Goal: Transaction & Acquisition: Purchase product/service

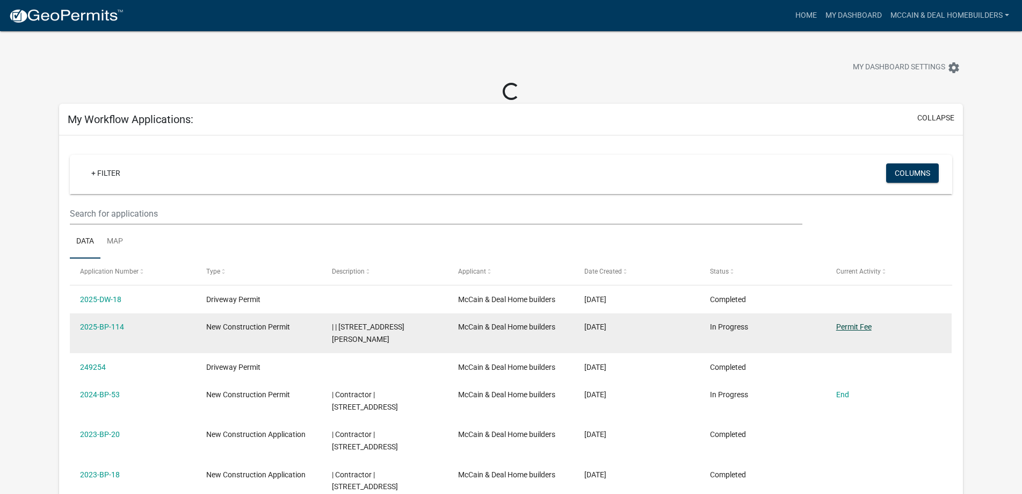
click at [858, 326] on link "Permit Fee" at bounding box center [853, 326] width 35 height 9
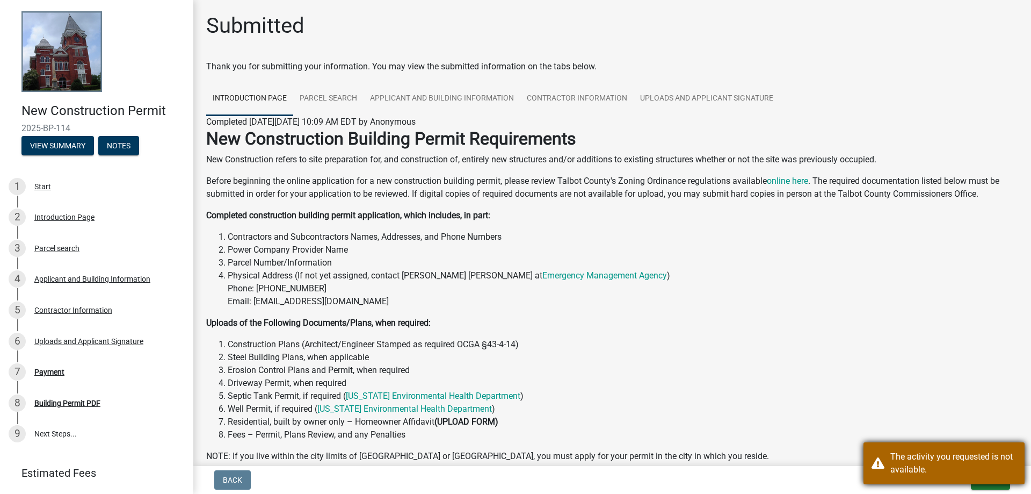
click at [935, 461] on div "The activity you requested is not available." at bounding box center [953, 463] width 126 height 26
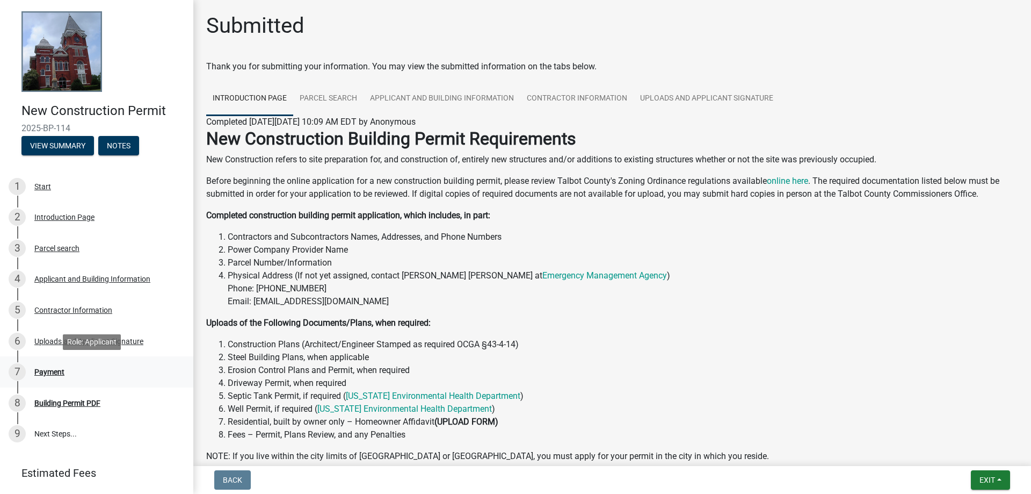
click at [55, 368] on div "Payment" at bounding box center [49, 372] width 30 height 8
click at [62, 400] on div "Building Permit PDF" at bounding box center [67, 403] width 66 height 8
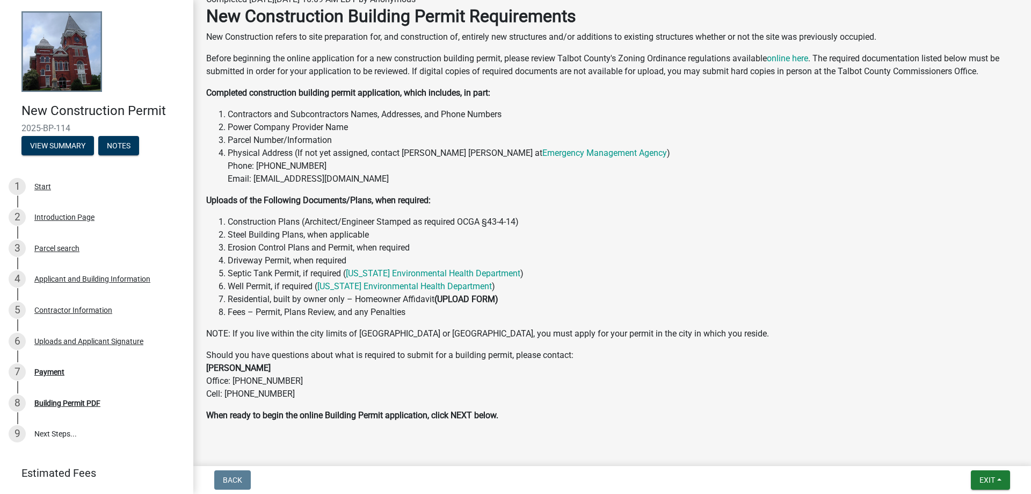
scroll to position [146, 0]
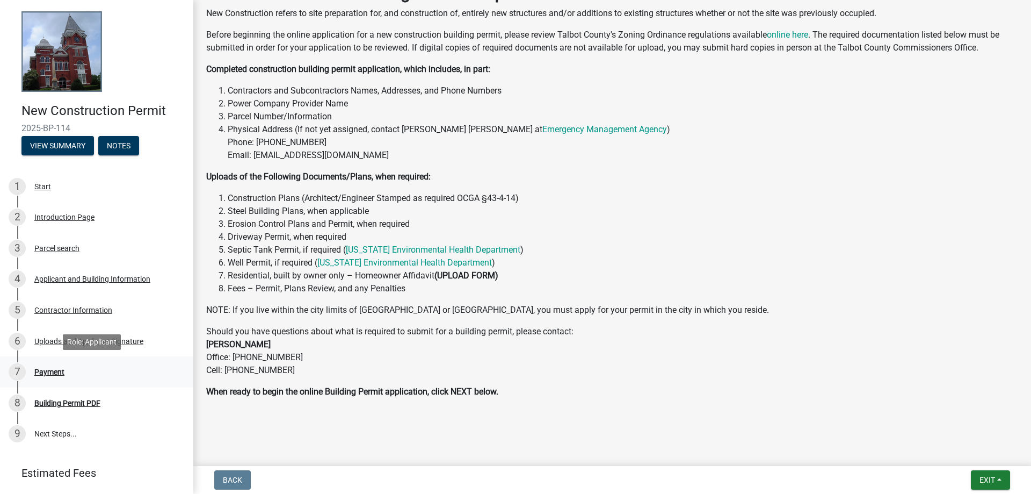
click at [59, 373] on div "Payment" at bounding box center [49, 372] width 30 height 8
click at [70, 399] on div "Building Permit PDF" at bounding box center [67, 403] width 66 height 8
click at [45, 432] on link "9 Next Steps..." at bounding box center [96, 433] width 193 height 31
click at [69, 146] on button "View Summary" at bounding box center [57, 145] width 72 height 19
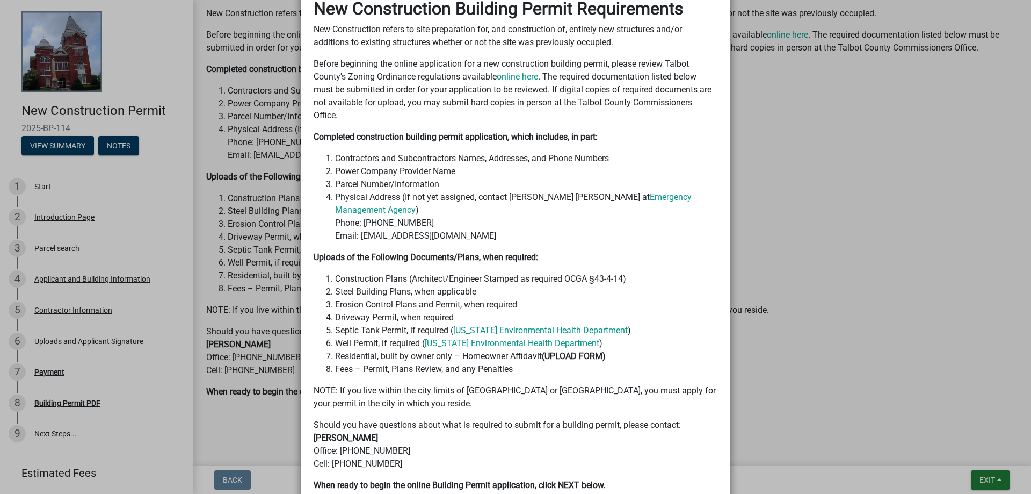
scroll to position [240, 0]
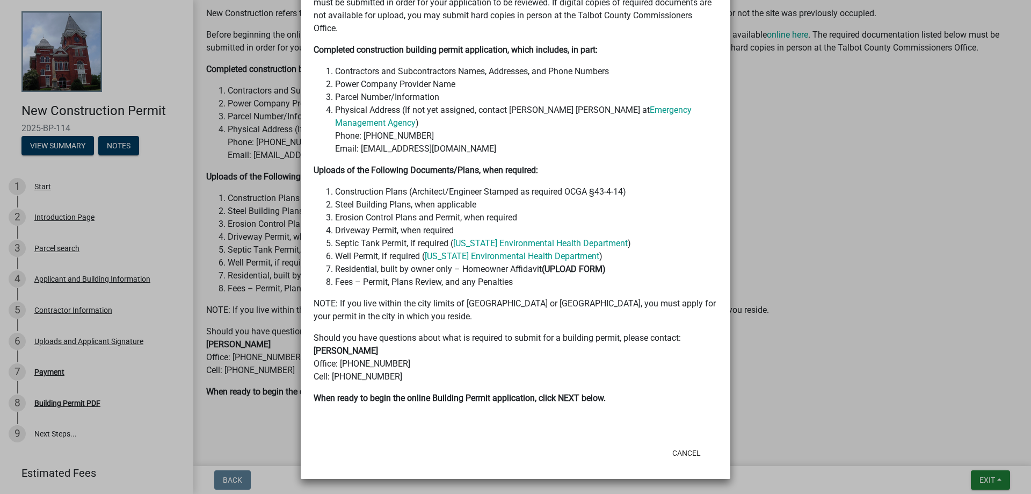
click at [134, 142] on ngb-modal-window "Summary × Printer Friendly Introduction Page Parcel search Applicant and Buildi…" at bounding box center [515, 247] width 1031 height 494
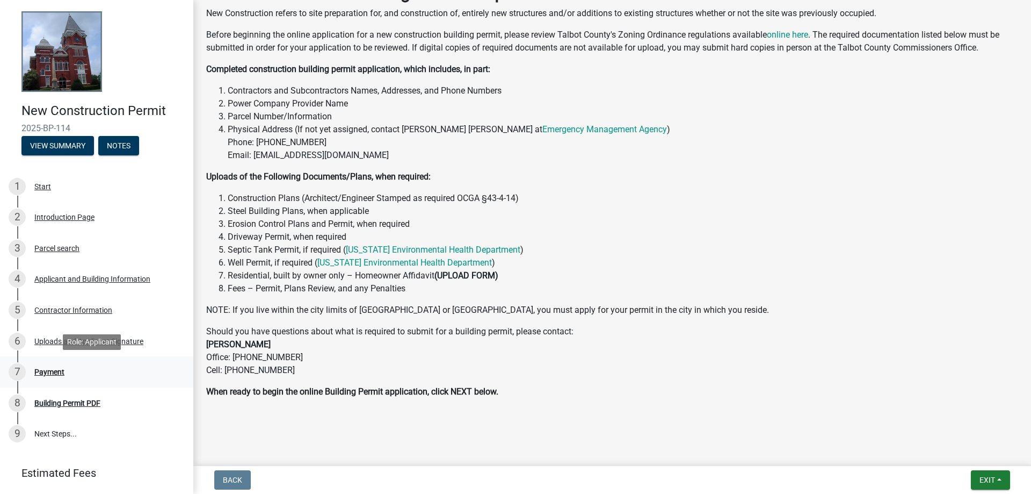
click at [51, 372] on div "Payment" at bounding box center [49, 372] width 30 height 8
click at [50, 372] on div "Payment" at bounding box center [49, 372] width 30 height 8
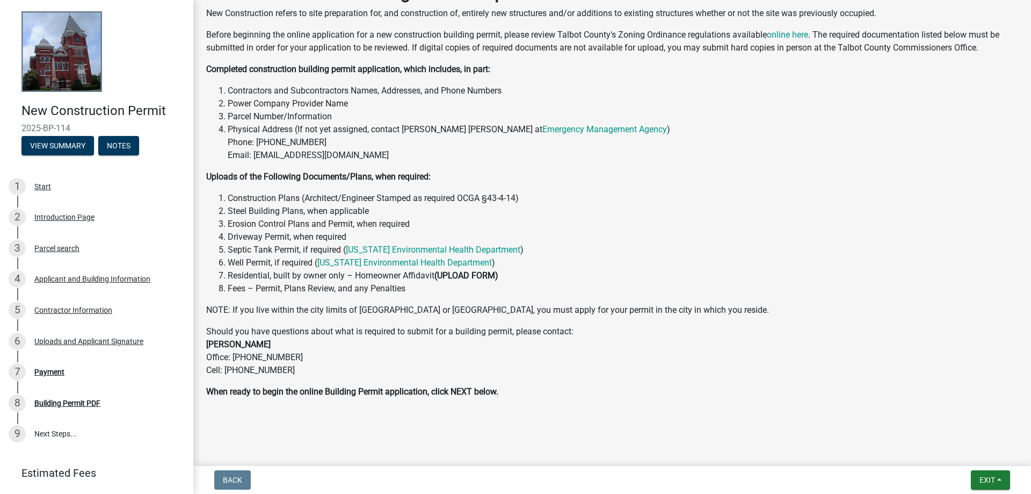
scroll to position [0, 0]
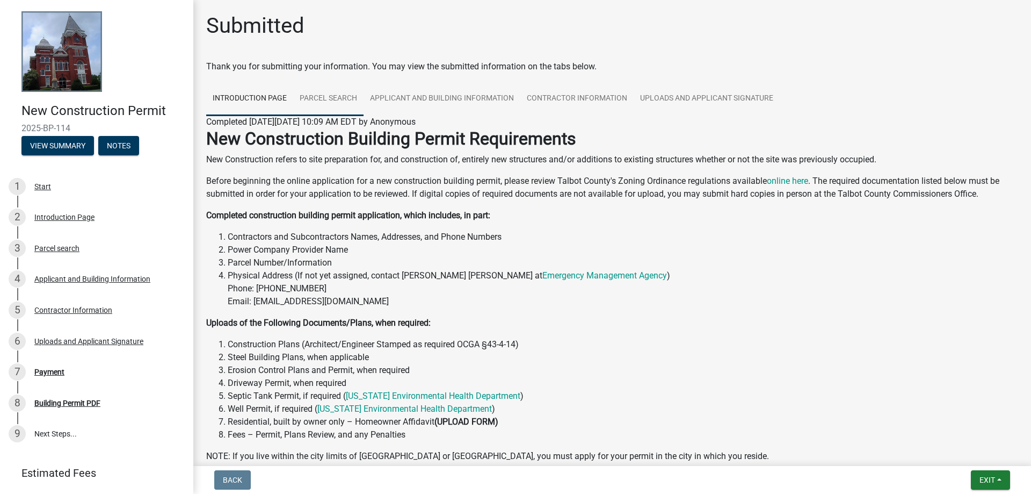
click at [329, 95] on link "Parcel search" at bounding box center [328, 99] width 70 height 34
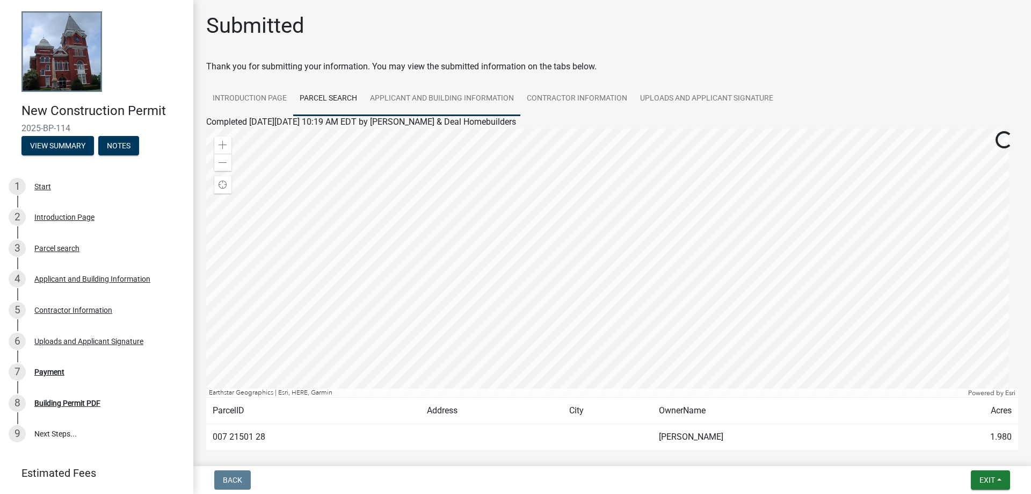
scroll to position [52, 0]
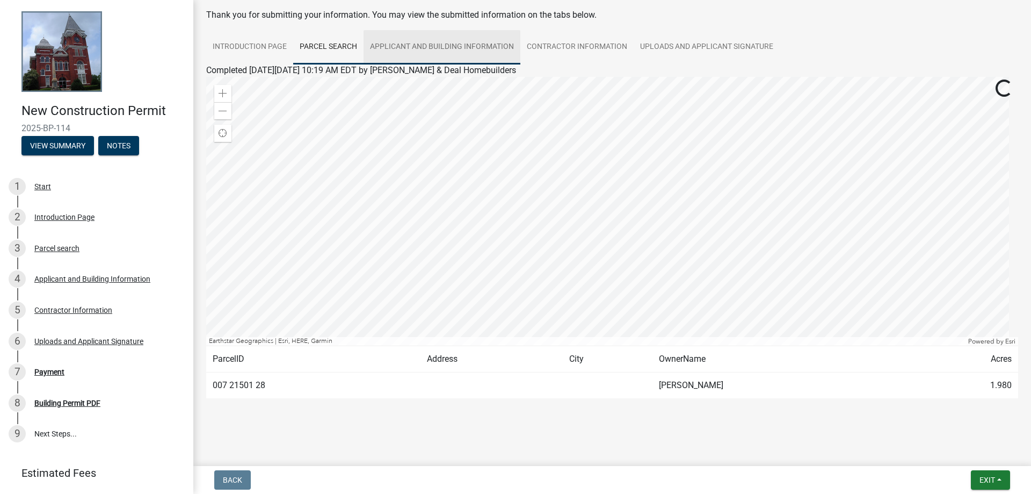
click at [454, 45] on link "Applicant and Building Information" at bounding box center [442, 47] width 157 height 34
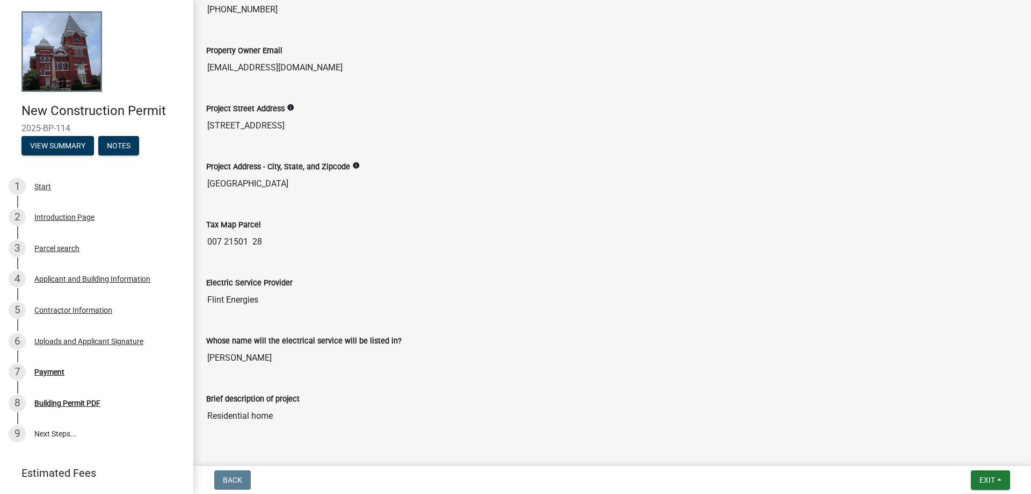
scroll to position [429, 0]
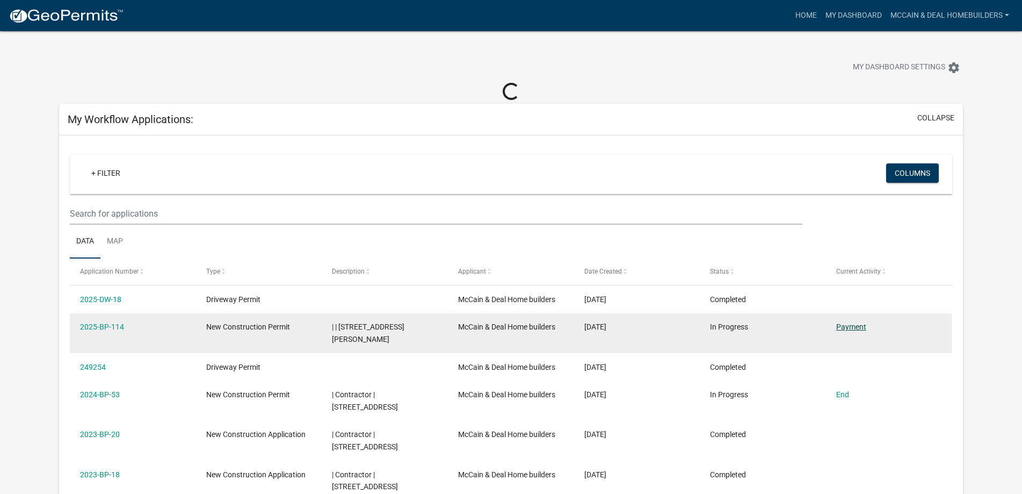
click at [849, 331] on link "Payment" at bounding box center [851, 326] width 30 height 9
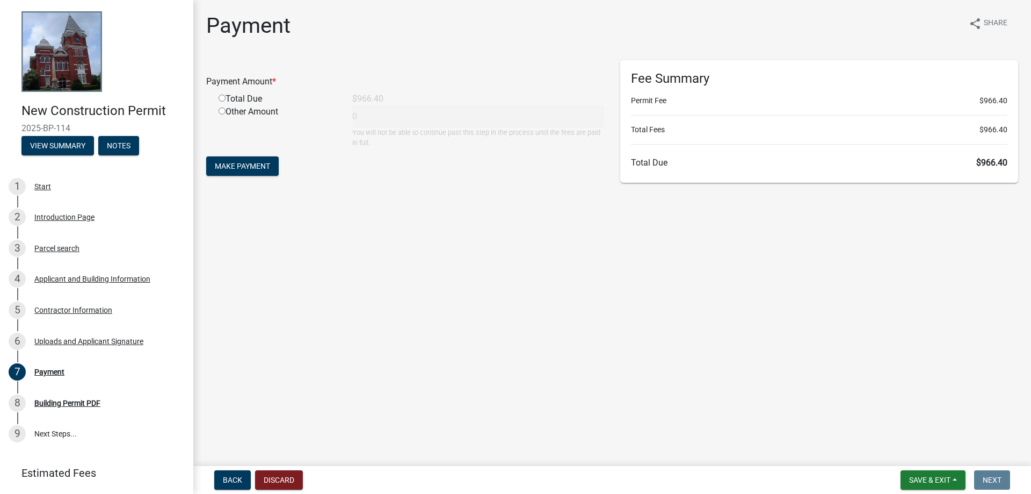
click at [223, 98] on input "radio" at bounding box center [222, 98] width 7 height 7
radio input "true"
type input "966.4"
click at [232, 170] on span "Make Payment" at bounding box center [242, 166] width 55 height 9
